Goal: Information Seeking & Learning: Learn about a topic

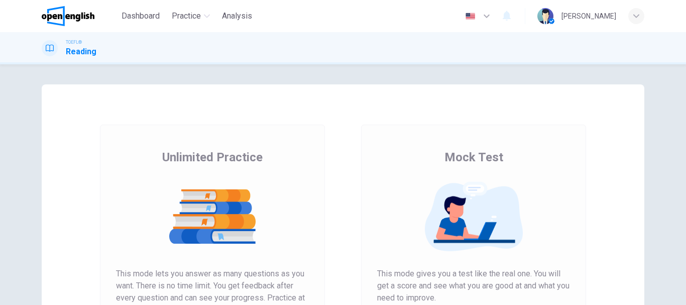
scroll to position [100, 0]
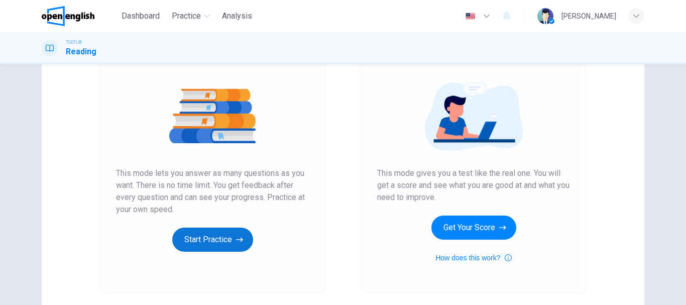
click at [216, 231] on button "Start Practice" at bounding box center [212, 239] width 81 height 24
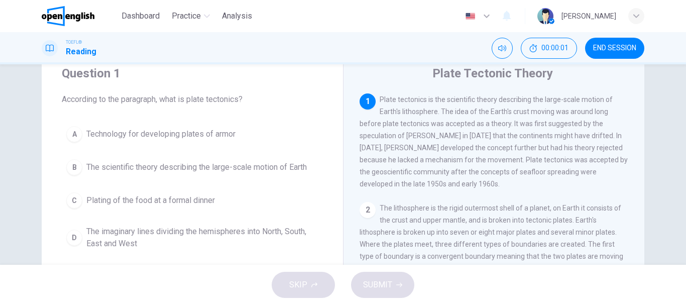
scroll to position [50, 0]
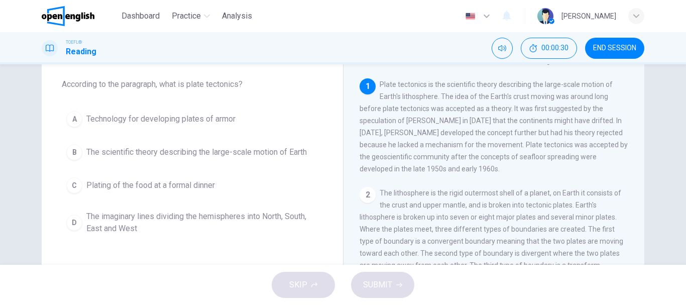
click at [594, 121] on span "Plate tectonics is the scientific theory describing the large-scale motion of E…" at bounding box center [494, 126] width 268 height 92
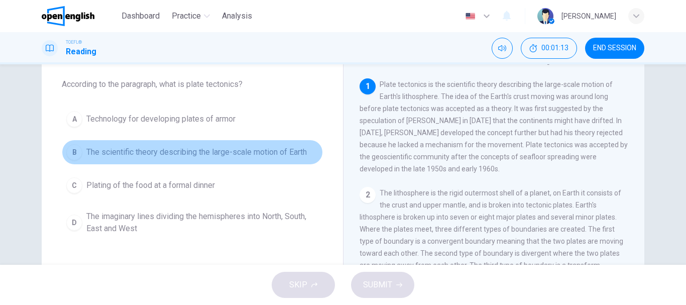
click at [77, 151] on div "B" at bounding box center [74, 152] width 16 height 16
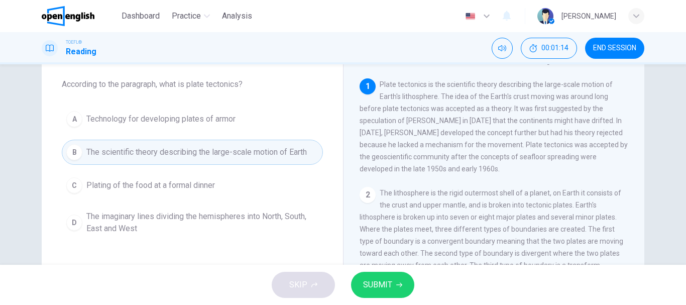
click at [382, 275] on button "SUBMIT" at bounding box center [382, 285] width 63 height 26
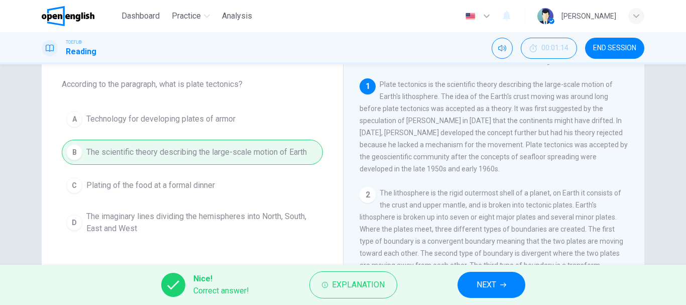
click at [486, 283] on span "NEXT" at bounding box center [487, 285] width 20 height 14
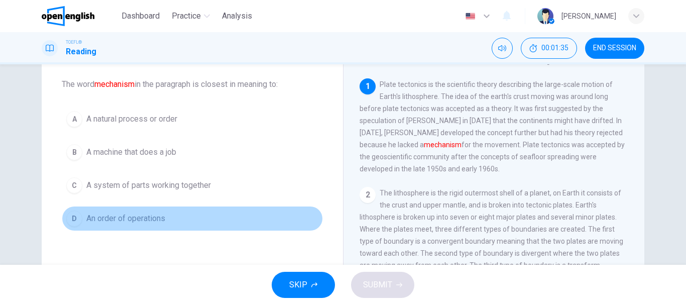
click at [71, 216] on div "D" at bounding box center [74, 218] width 16 height 16
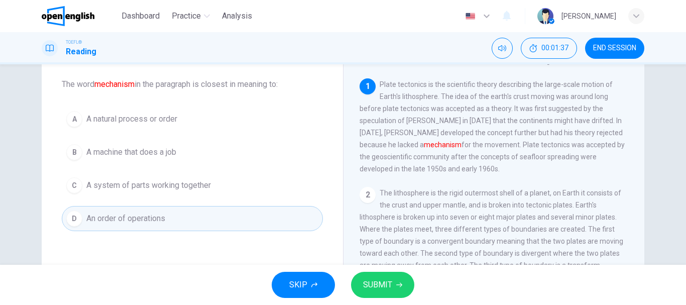
click at [67, 115] on div "A" at bounding box center [74, 119] width 16 height 16
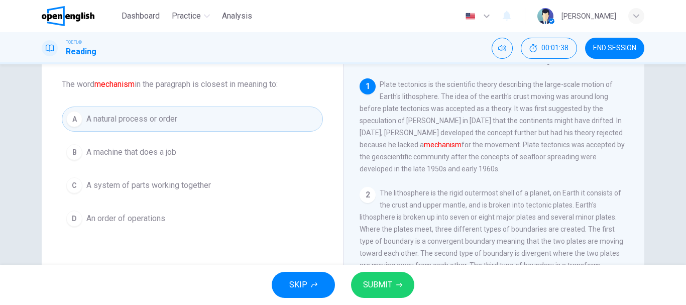
click at [403, 288] on button "SUBMIT" at bounding box center [382, 285] width 63 height 26
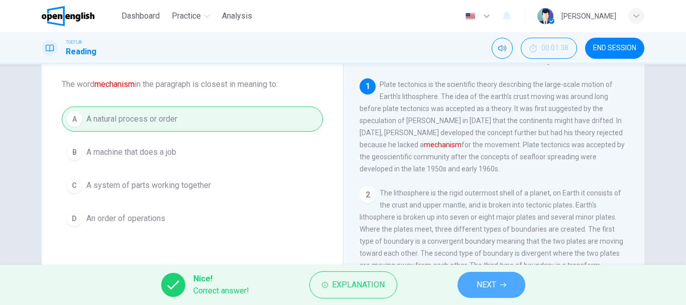
click at [487, 287] on span "NEXT" at bounding box center [487, 285] width 20 height 14
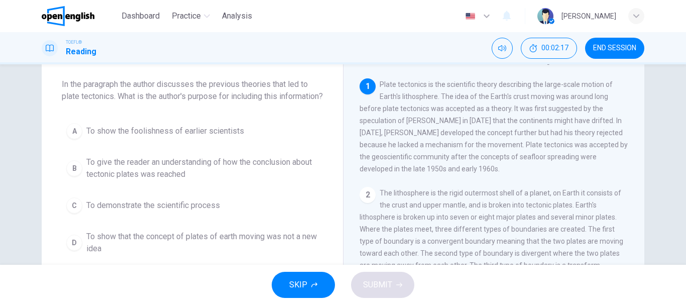
scroll to position [100, 0]
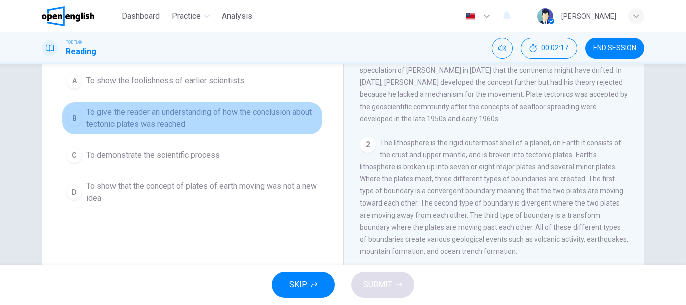
click at [166, 129] on span "To give the reader an understanding of how the conclusion about tectonic plates…" at bounding box center [202, 118] width 232 height 24
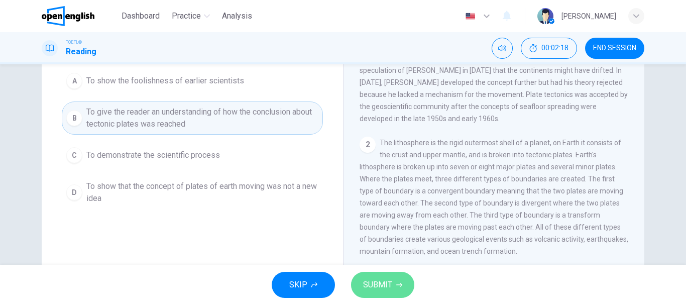
click at [383, 288] on span "SUBMIT" at bounding box center [377, 285] width 29 height 14
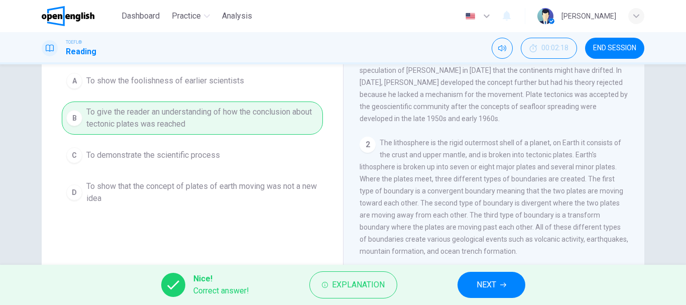
click at [468, 285] on button "NEXT" at bounding box center [491, 285] width 68 height 26
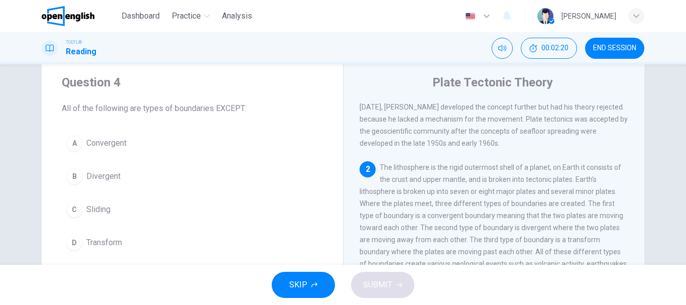
scroll to position [100, 0]
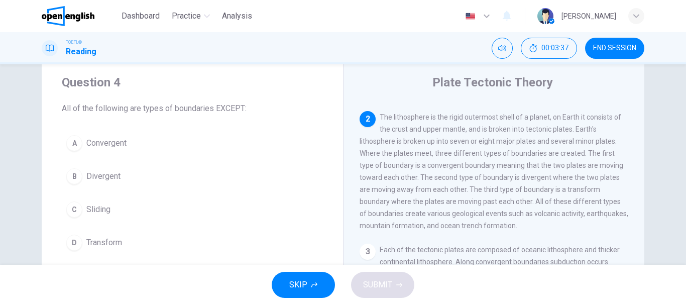
drag, startPoint x: 512, startPoint y: 155, endPoint x: 507, endPoint y: 154, distance: 5.0
click at [507, 154] on div "2 The lithosphere is the rigid outermost shell of a planet, on Earth it consist…" at bounding box center [494, 171] width 269 height 121
click at [108, 203] on button "C Sliding" at bounding box center [192, 209] width 261 height 25
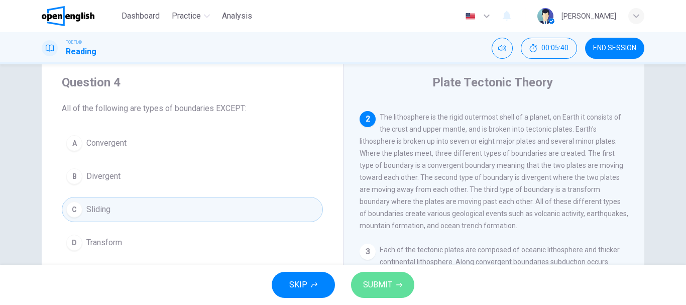
click at [401, 285] on icon "button" at bounding box center [399, 285] width 6 height 5
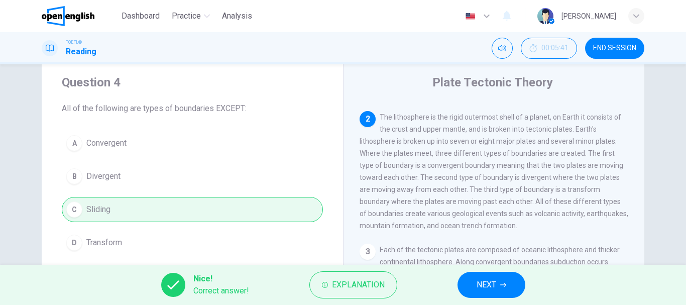
click at [491, 288] on span "NEXT" at bounding box center [487, 285] width 20 height 14
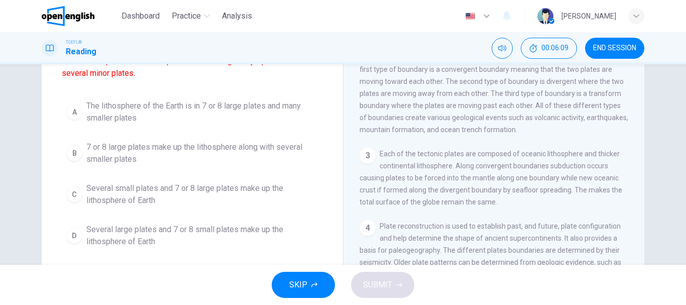
scroll to position [127, 0]
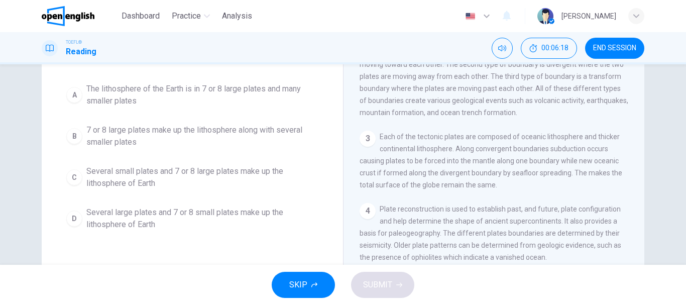
click at [190, 178] on span "Several small plates and 7 or 8 large plates make up the lithosphere of Earth" at bounding box center [202, 177] width 232 height 24
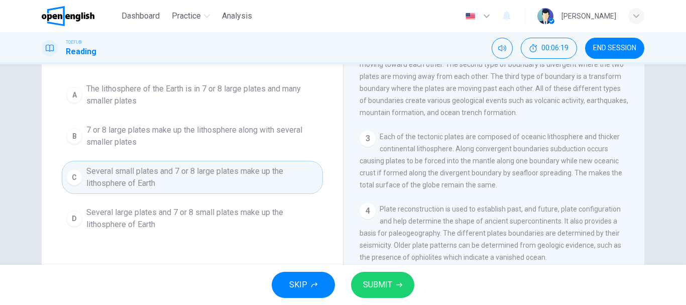
click at [404, 286] on button "SUBMIT" at bounding box center [382, 285] width 63 height 26
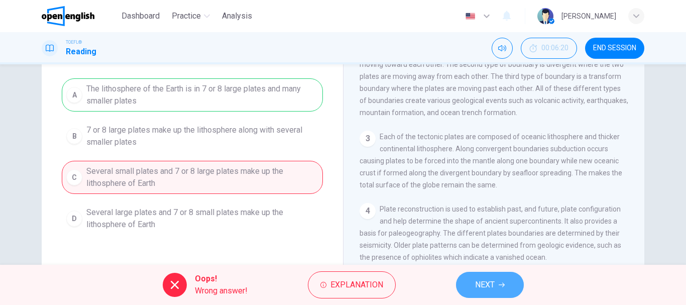
click at [477, 281] on span "NEXT" at bounding box center [485, 285] width 20 height 14
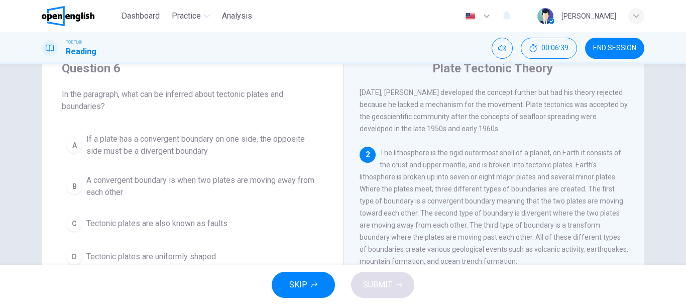
scroll to position [100, 0]
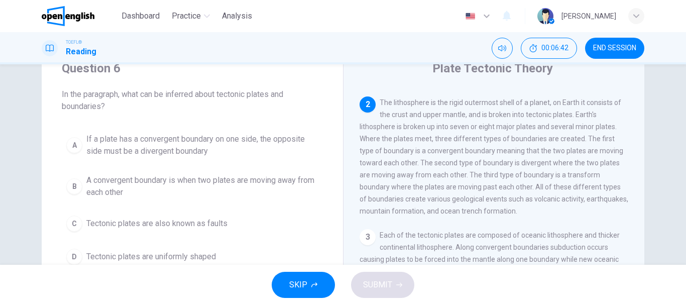
drag, startPoint x: 412, startPoint y: 156, endPoint x: 421, endPoint y: 171, distance: 17.4
click at [421, 171] on span "The lithosphere is the rigid outermost shell of a planet, on Earth it consists …" at bounding box center [494, 156] width 269 height 116
click at [190, 226] on span "Tectonic plates are also known as faults" at bounding box center [156, 223] width 141 height 12
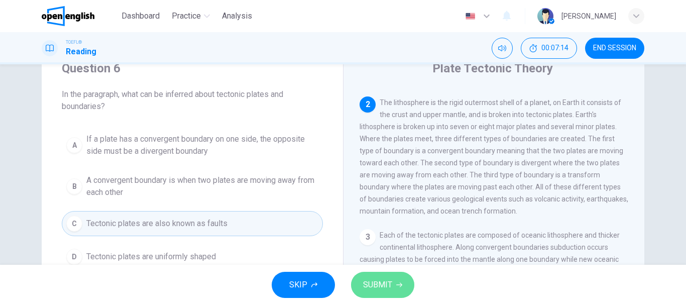
click at [399, 286] on icon "button" at bounding box center [399, 285] width 6 height 6
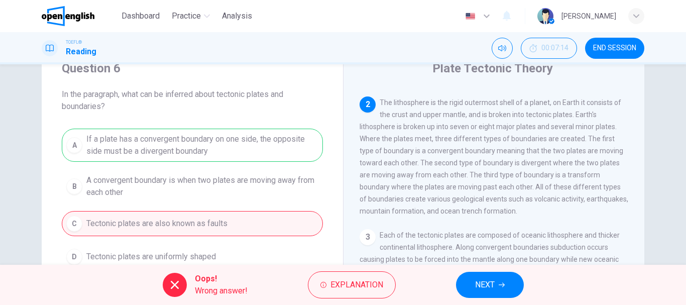
click at [492, 284] on span "NEXT" at bounding box center [485, 285] width 20 height 14
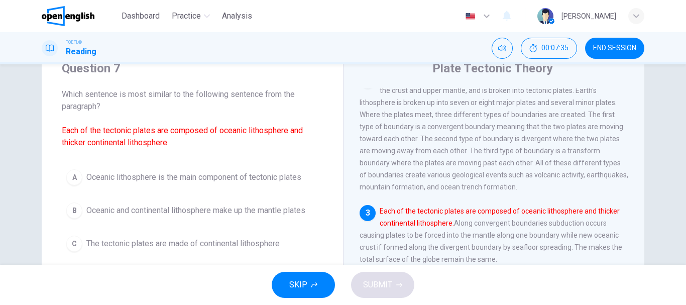
scroll to position [90, 0]
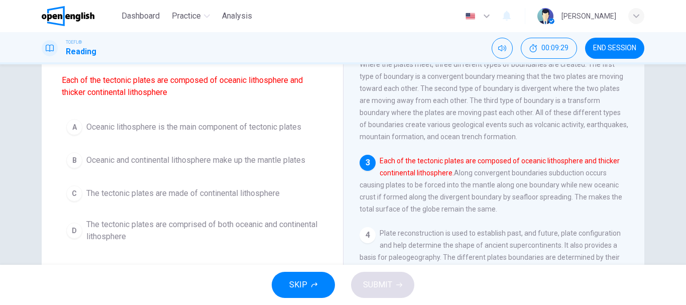
click at [262, 230] on span "The tectonic plates are comprised of both oceanic and continental lithosphere" at bounding box center [202, 230] width 232 height 24
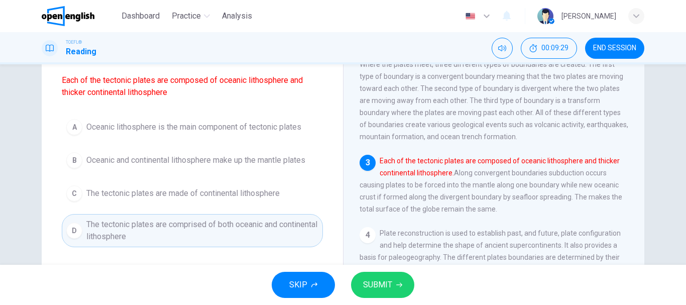
click at [383, 285] on span "SUBMIT" at bounding box center [377, 285] width 29 height 14
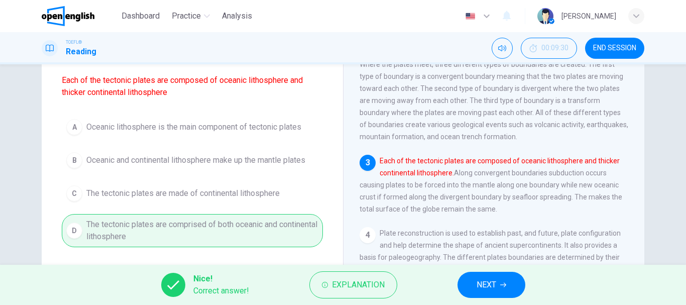
click at [476, 282] on button "NEXT" at bounding box center [491, 285] width 68 height 26
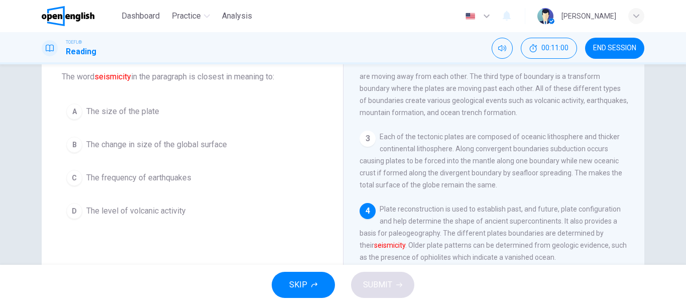
scroll to position [40, 0]
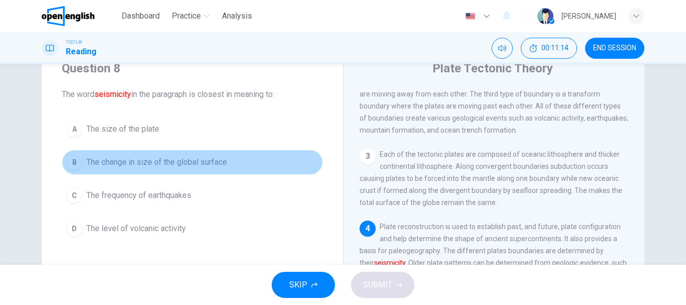
click at [74, 157] on div "B" at bounding box center [74, 162] width 16 height 16
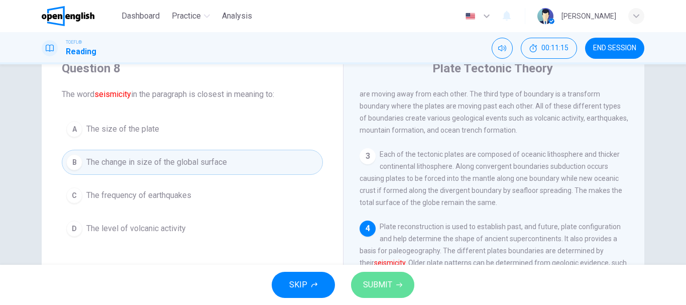
click at [389, 289] on span "SUBMIT" at bounding box center [377, 285] width 29 height 14
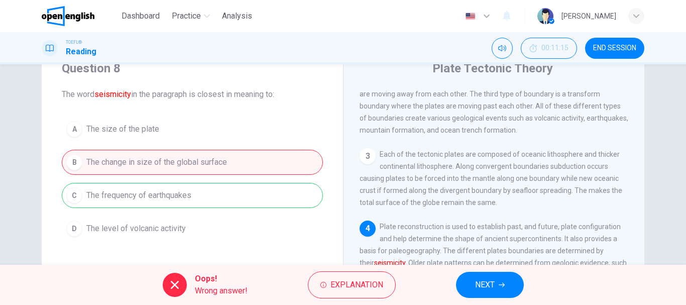
scroll to position [90, 0]
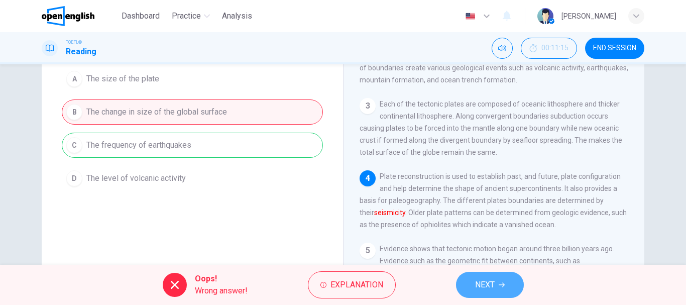
click at [489, 279] on span "NEXT" at bounding box center [485, 285] width 20 height 14
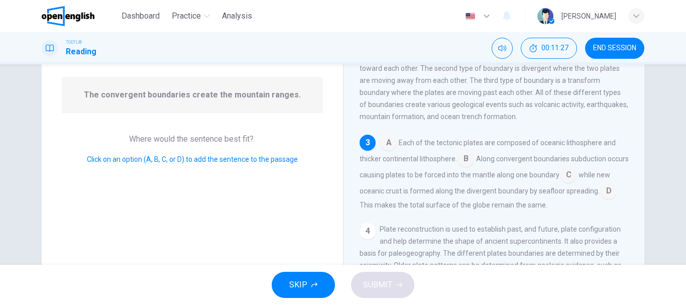
scroll to position [162, 0]
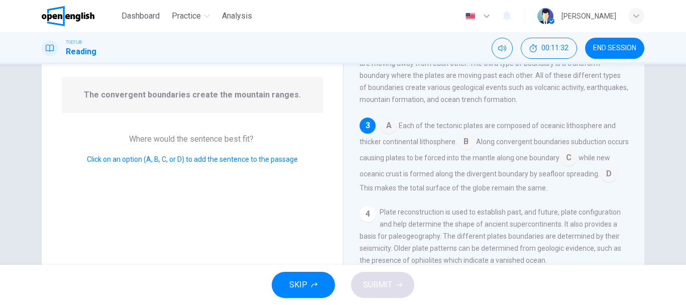
click at [384, 135] on input at bounding box center [389, 127] width 16 height 16
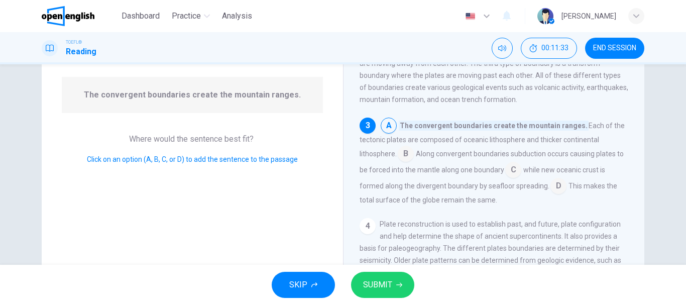
click at [407, 159] on input at bounding box center [406, 155] width 16 height 16
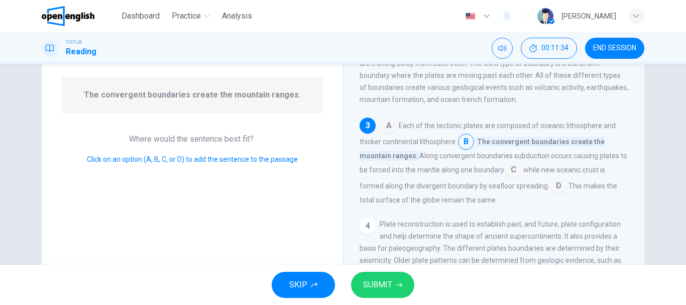
drag, startPoint x: 525, startPoint y: 177, endPoint x: 546, endPoint y: 187, distance: 23.8
click at [521, 178] on input at bounding box center [513, 171] width 16 height 16
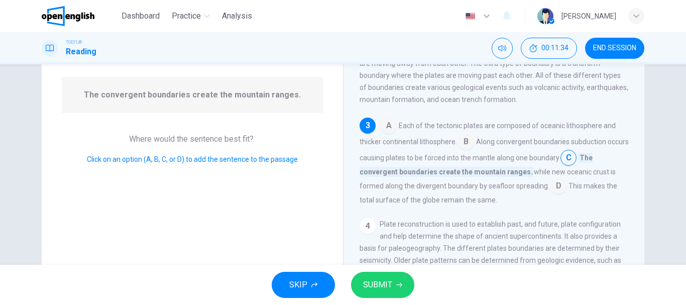
click at [557, 193] on input at bounding box center [558, 187] width 16 height 16
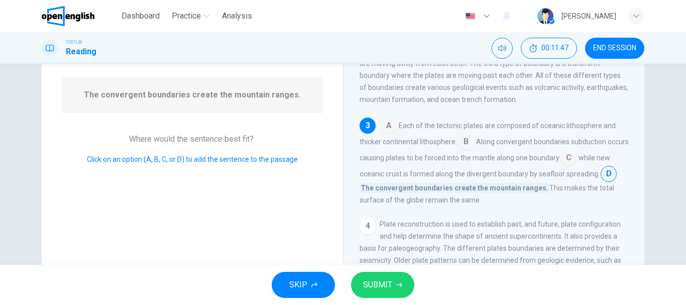
click at [466, 150] on input at bounding box center [466, 143] width 16 height 16
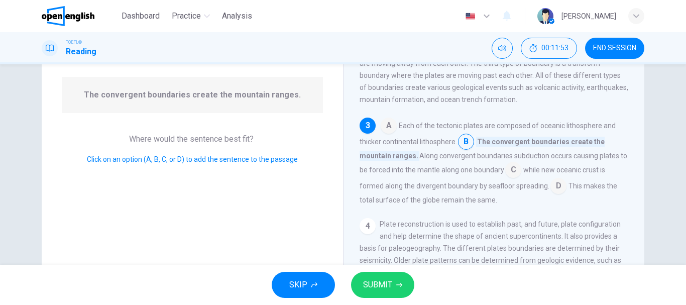
drag, startPoint x: 455, startPoint y: 166, endPoint x: 562, endPoint y: 166, distance: 107.5
click at [562, 166] on span "Along convergent boundaries subduction occurs causing plates to be forced into …" at bounding box center [494, 163] width 268 height 22
click at [382, 276] on button "SUBMIT" at bounding box center [382, 285] width 63 height 26
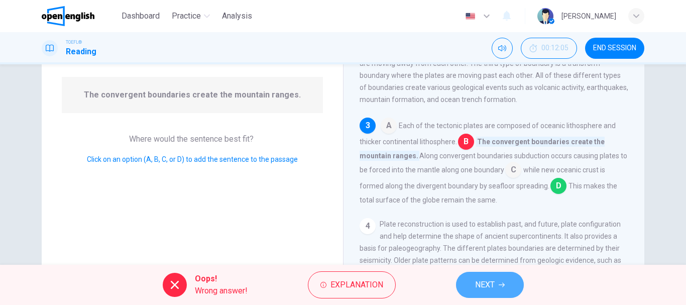
click at [489, 282] on span "NEXT" at bounding box center [485, 285] width 20 height 14
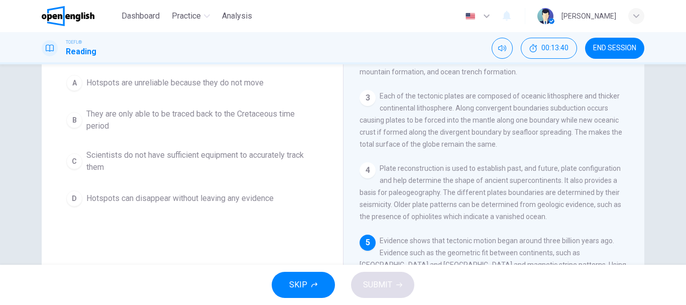
scroll to position [88, 0]
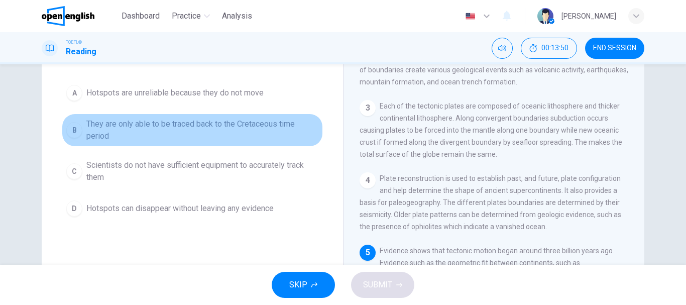
click at [74, 129] on div "B" at bounding box center [74, 130] width 16 height 16
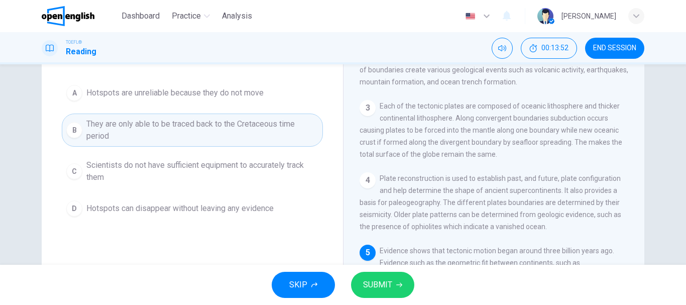
click at [399, 285] on icon "button" at bounding box center [399, 285] width 6 height 6
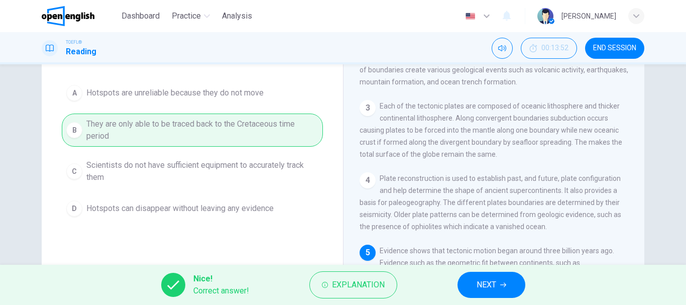
click at [478, 284] on span "NEXT" at bounding box center [487, 285] width 20 height 14
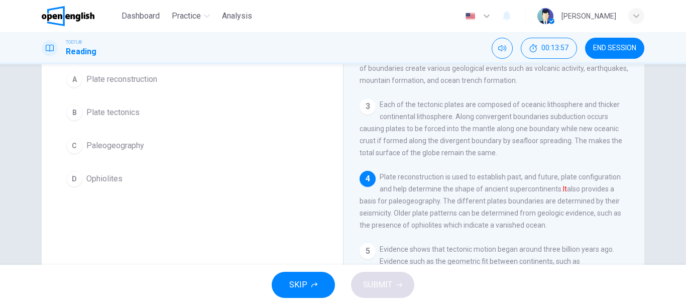
scroll to position [100, 0]
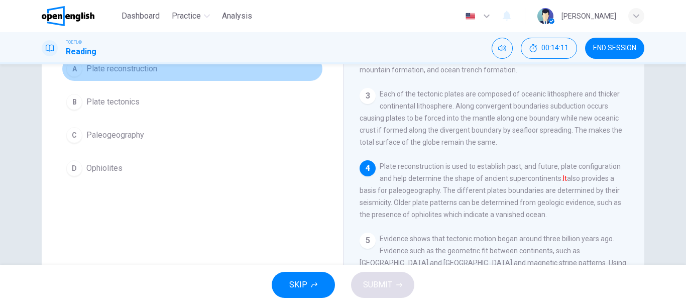
click at [116, 76] on button "A Plate reconstruction" at bounding box center [192, 68] width 261 height 25
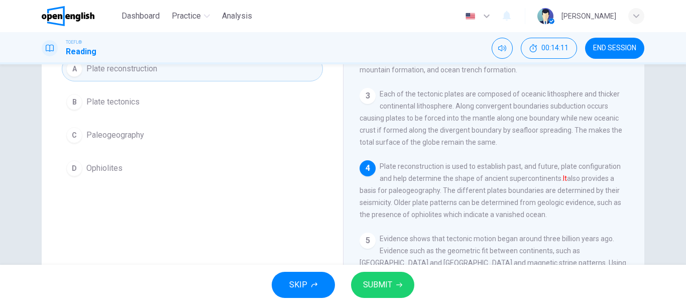
click at [401, 288] on button "SUBMIT" at bounding box center [382, 285] width 63 height 26
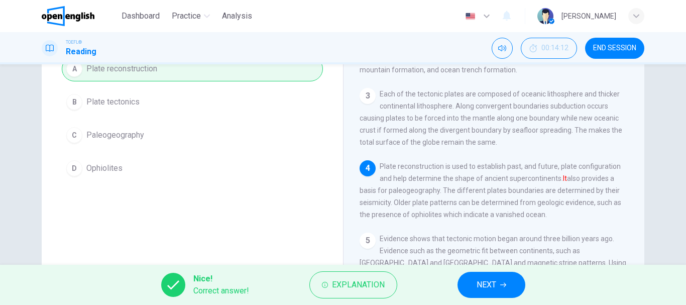
click at [483, 284] on span "NEXT" at bounding box center [487, 285] width 20 height 14
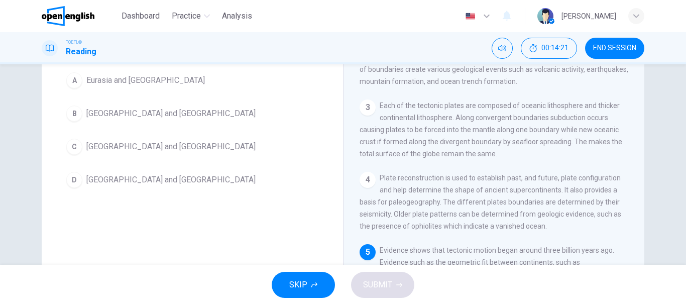
scroll to position [88, 0]
click at [120, 179] on span "[GEOGRAPHIC_DATA] and [GEOGRAPHIC_DATA]" at bounding box center [170, 180] width 169 height 12
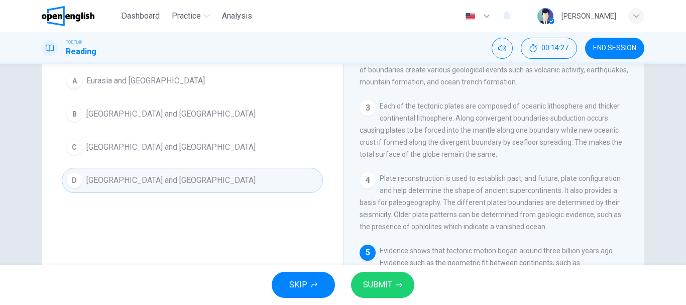
click at [395, 285] on button "SUBMIT" at bounding box center [382, 285] width 63 height 26
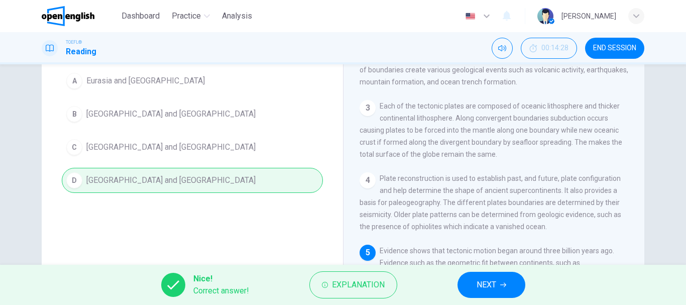
click at [477, 287] on span "NEXT" at bounding box center [487, 285] width 20 height 14
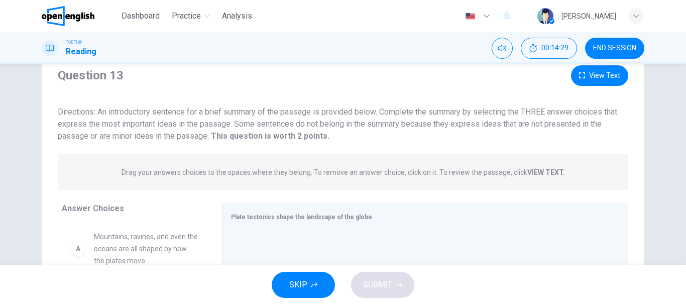
scroll to position [50, 0]
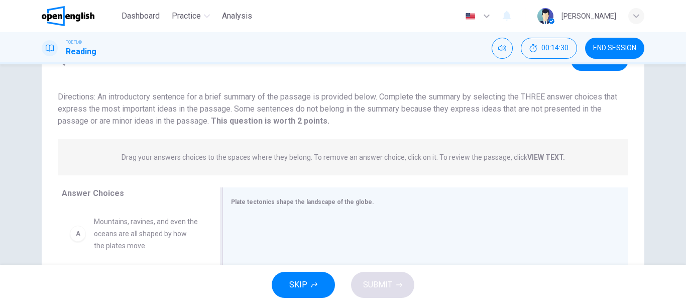
click at [324, 215] on div "Plate tectonics shape the landscape of the globe." at bounding box center [425, 282] width 406 height 190
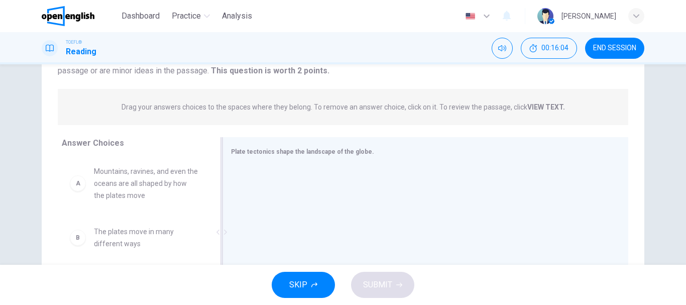
click at [286, 163] on div "Plate tectonics shape the landscape of the globe." at bounding box center [425, 232] width 406 height 190
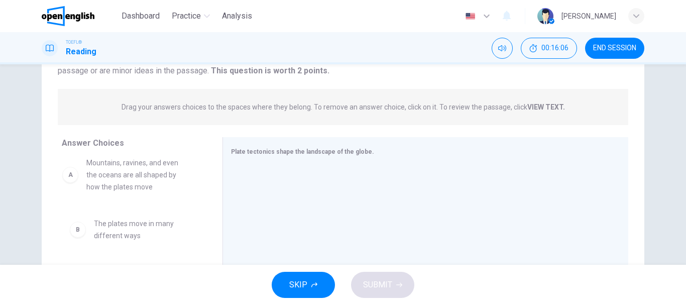
drag, startPoint x: 85, startPoint y: 186, endPoint x: 83, endPoint y: 177, distance: 9.3
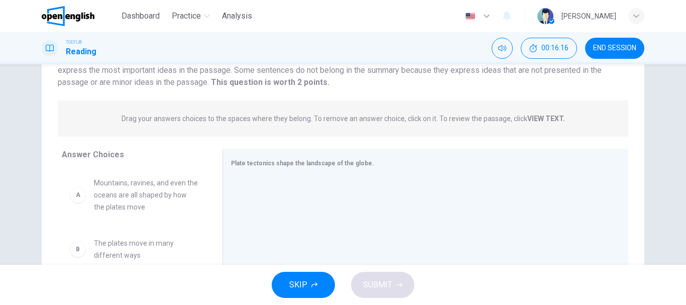
scroll to position [88, 0]
click at [534, 118] on strong "VIEW TEXT." at bounding box center [546, 119] width 38 height 8
drag, startPoint x: 249, startPoint y: 161, endPoint x: 349, endPoint y: 163, distance: 100.9
click at [349, 163] on span "Plate tectonics shape the landscape of the globe." at bounding box center [302, 163] width 143 height 7
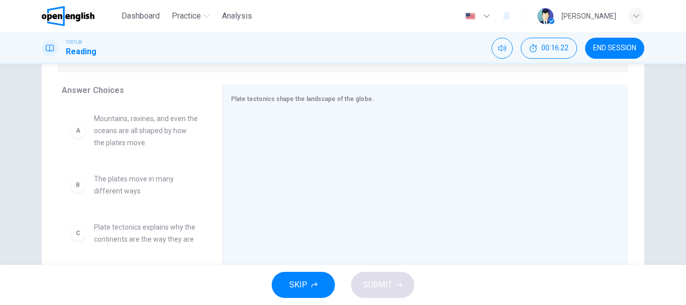
scroll to position [139, 0]
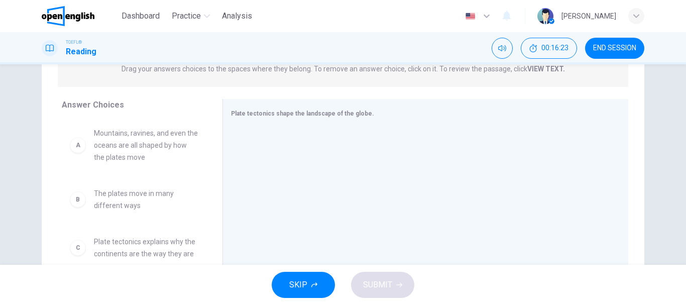
click at [138, 146] on span "Mountains, ravines, and even the oceans are all shaped by how the plates move" at bounding box center [146, 145] width 104 height 36
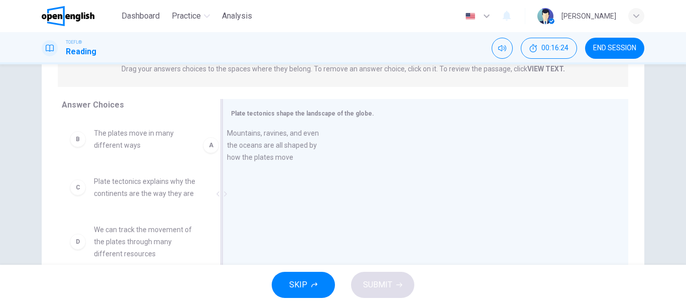
drag, startPoint x: 138, startPoint y: 146, endPoint x: 277, endPoint y: 146, distance: 138.6
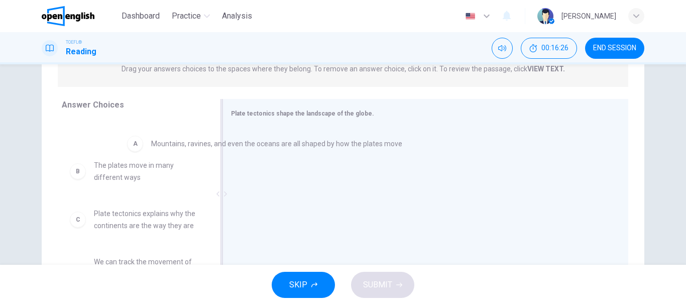
drag, startPoint x: 248, startPoint y: 147, endPoint x: 128, endPoint y: 147, distance: 120.0
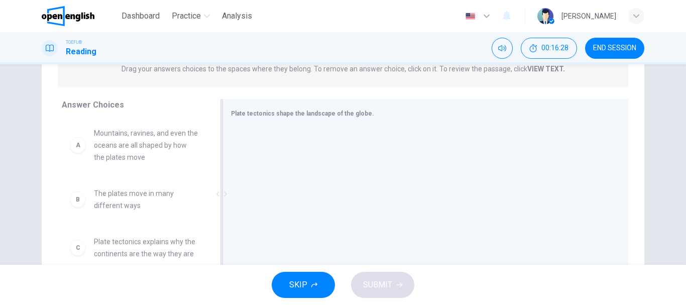
drag, startPoint x: 536, startPoint y: 70, endPoint x: 554, endPoint y: 70, distance: 17.6
click at [554, 70] on strong "VIEW TEXT." at bounding box center [546, 69] width 38 height 8
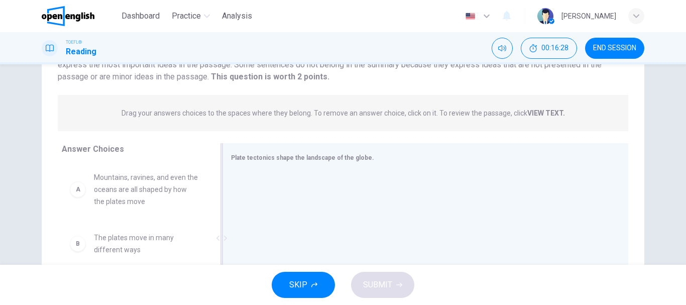
scroll to position [38, 0]
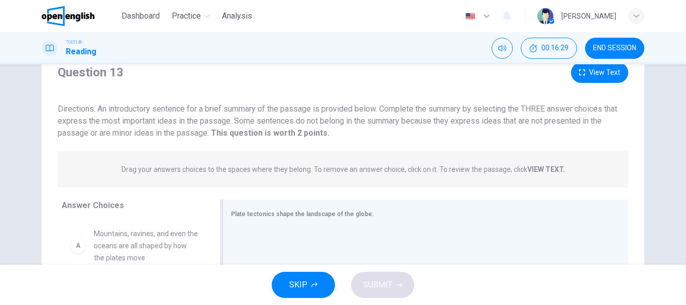
click at [541, 173] on strong "VIEW TEXT." at bounding box center [546, 169] width 38 height 8
click at [540, 169] on strong "VIEW TEXT." at bounding box center [546, 169] width 38 height 8
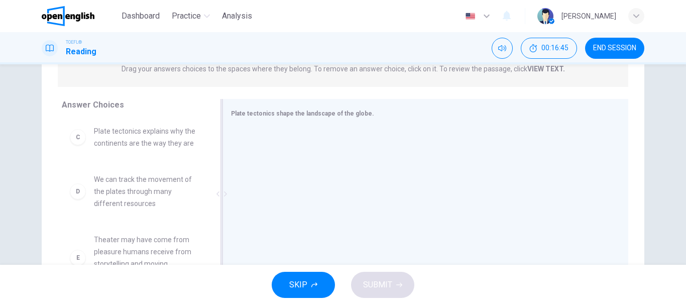
scroll to position [109, 0]
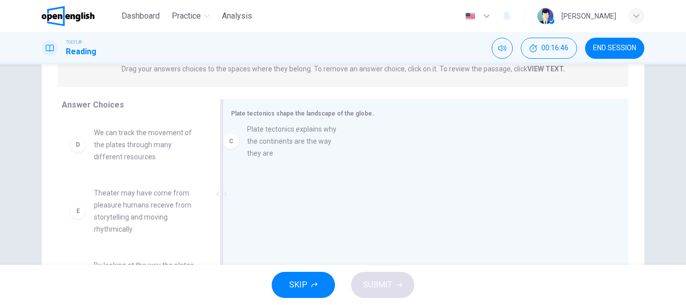
drag, startPoint x: 127, startPoint y: 152, endPoint x: 291, endPoint y: 150, distance: 164.2
click at [246, 147] on div "C" at bounding box center [247, 144] width 16 height 16
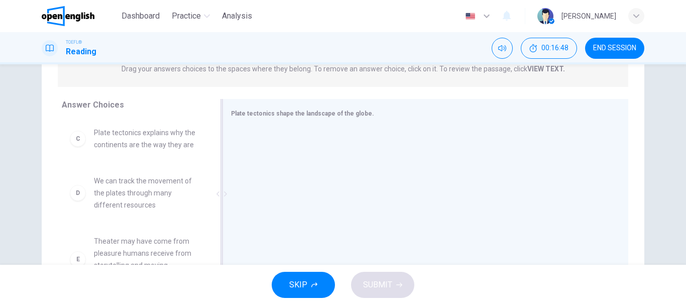
click at [291, 144] on div at bounding box center [421, 195] width 381 height 135
drag, startPoint x: 112, startPoint y: 253, endPoint x: 301, endPoint y: 117, distance: 232.8
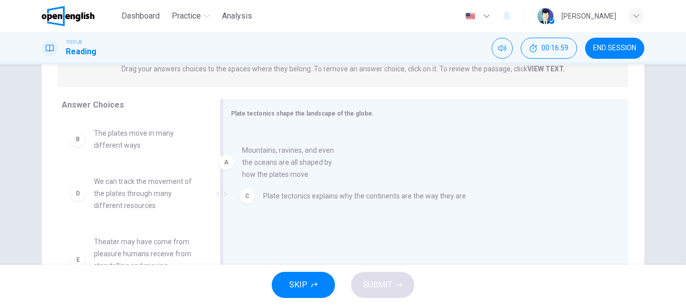
drag, startPoint x: 114, startPoint y: 149, endPoint x: 270, endPoint y: 166, distance: 157.1
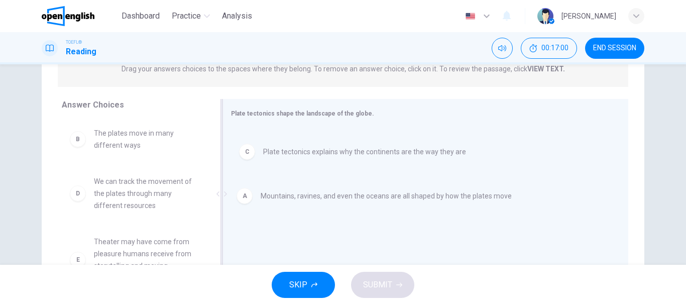
drag, startPoint x: 273, startPoint y: 162, endPoint x: 277, endPoint y: 214, distance: 52.4
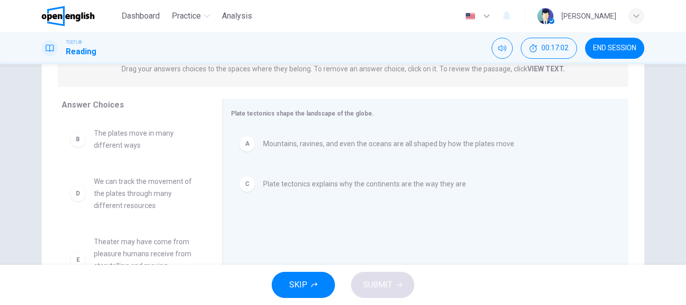
scroll to position [189, 0]
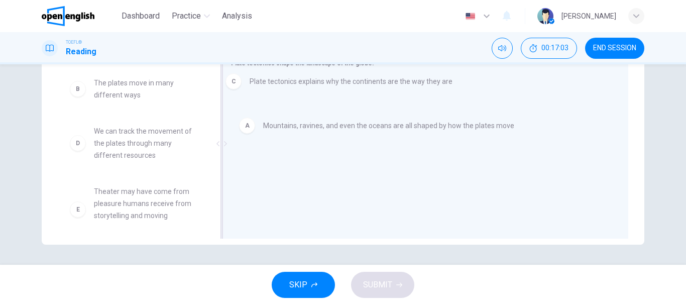
drag, startPoint x: 314, startPoint y: 140, endPoint x: 302, endPoint y: 83, distance: 57.5
drag, startPoint x: 246, startPoint y: 137, endPoint x: 245, endPoint y: 91, distance: 45.7
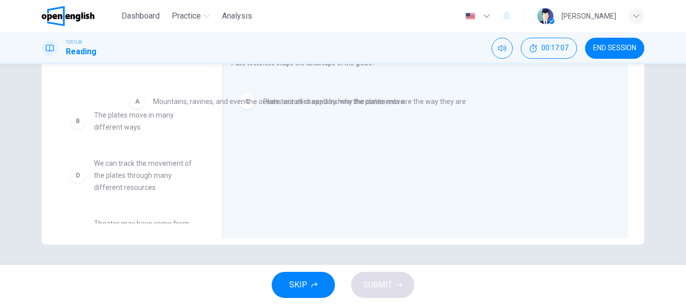
drag, startPoint x: 245, startPoint y: 91, endPoint x: 116, endPoint y: 102, distance: 128.6
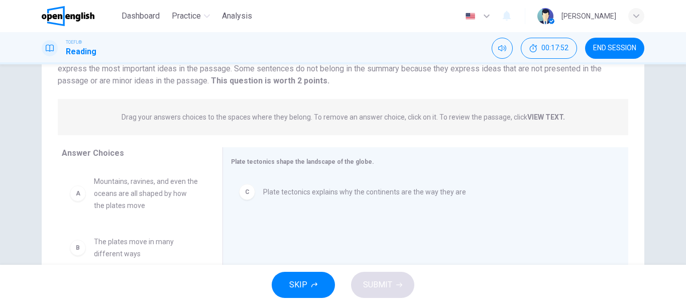
scroll to position [88, 0]
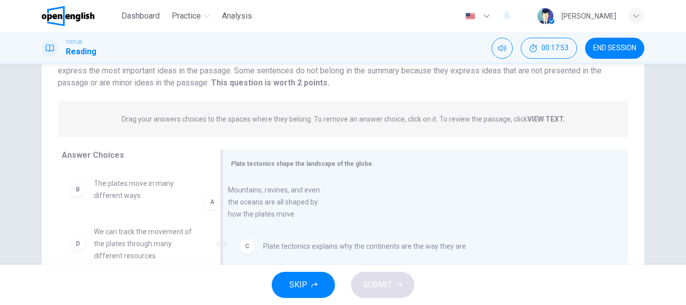
drag, startPoint x: 129, startPoint y: 189, endPoint x: 272, endPoint y: 196, distance: 142.8
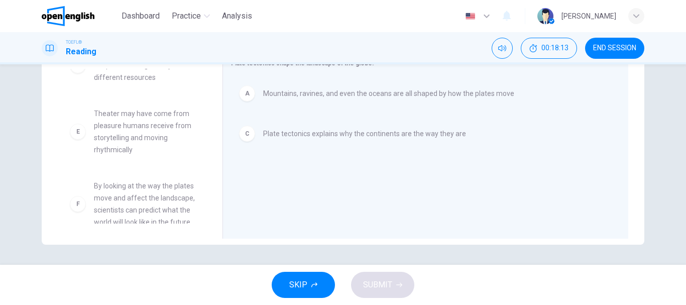
scroll to position [90, 0]
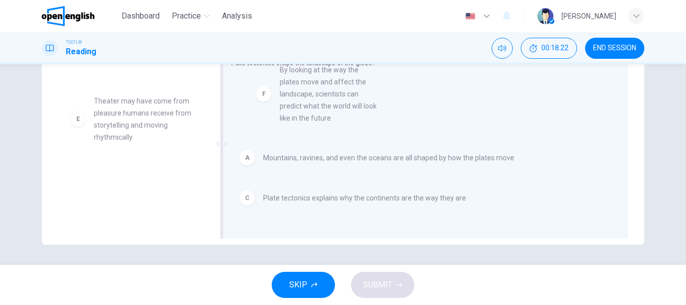
drag, startPoint x: 149, startPoint y: 191, endPoint x: 339, endPoint y: 87, distance: 217.5
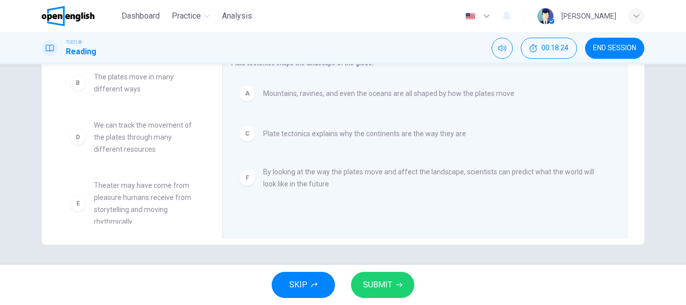
scroll to position [0, 0]
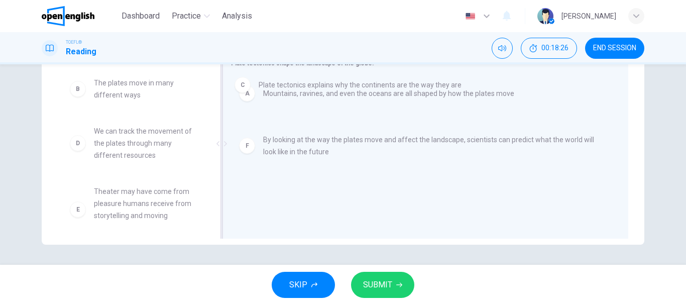
drag, startPoint x: 278, startPoint y: 136, endPoint x: 276, endPoint y: 84, distance: 51.3
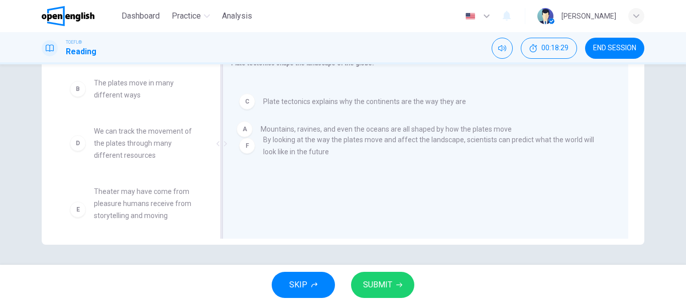
drag, startPoint x: 245, startPoint y: 98, endPoint x: 247, endPoint y: 142, distance: 43.3
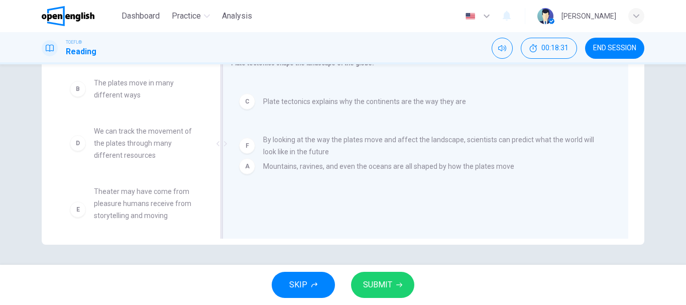
drag, startPoint x: 247, startPoint y: 94, endPoint x: 250, endPoint y: 170, distance: 75.9
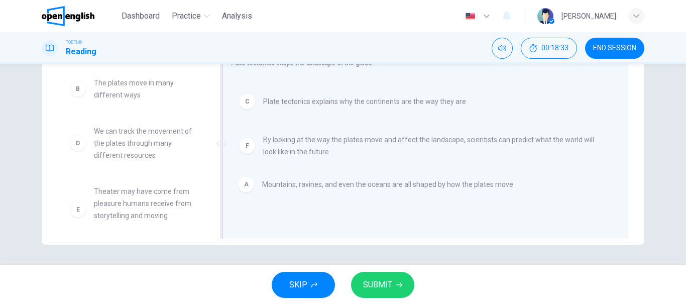
drag, startPoint x: 248, startPoint y: 97, endPoint x: 250, endPoint y: 194, distance: 96.4
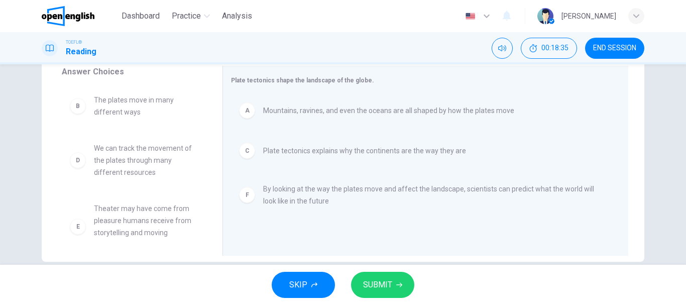
scroll to position [189, 0]
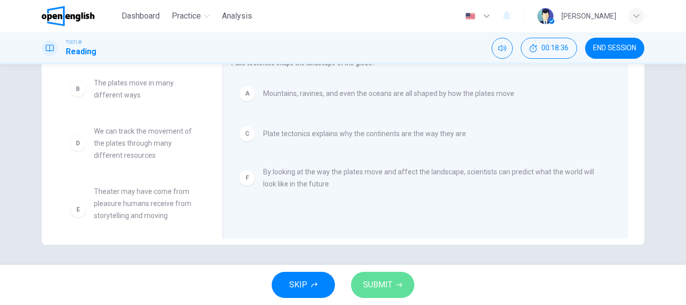
click at [378, 282] on span "SUBMIT" at bounding box center [377, 285] width 29 height 14
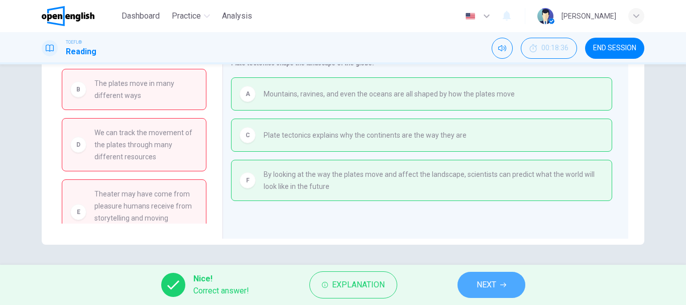
click at [482, 283] on span "NEXT" at bounding box center [487, 285] width 20 height 14
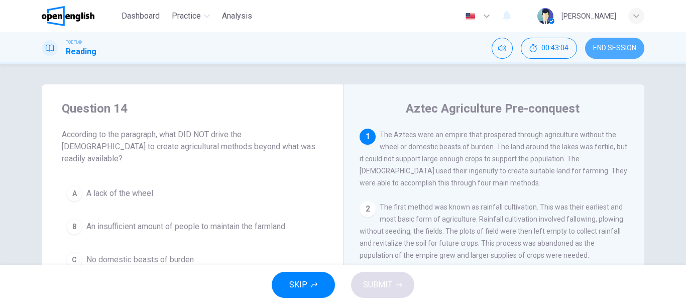
click at [629, 43] on button "END SESSION" at bounding box center [614, 48] width 59 height 21
